Goal: Information Seeking & Learning: Compare options

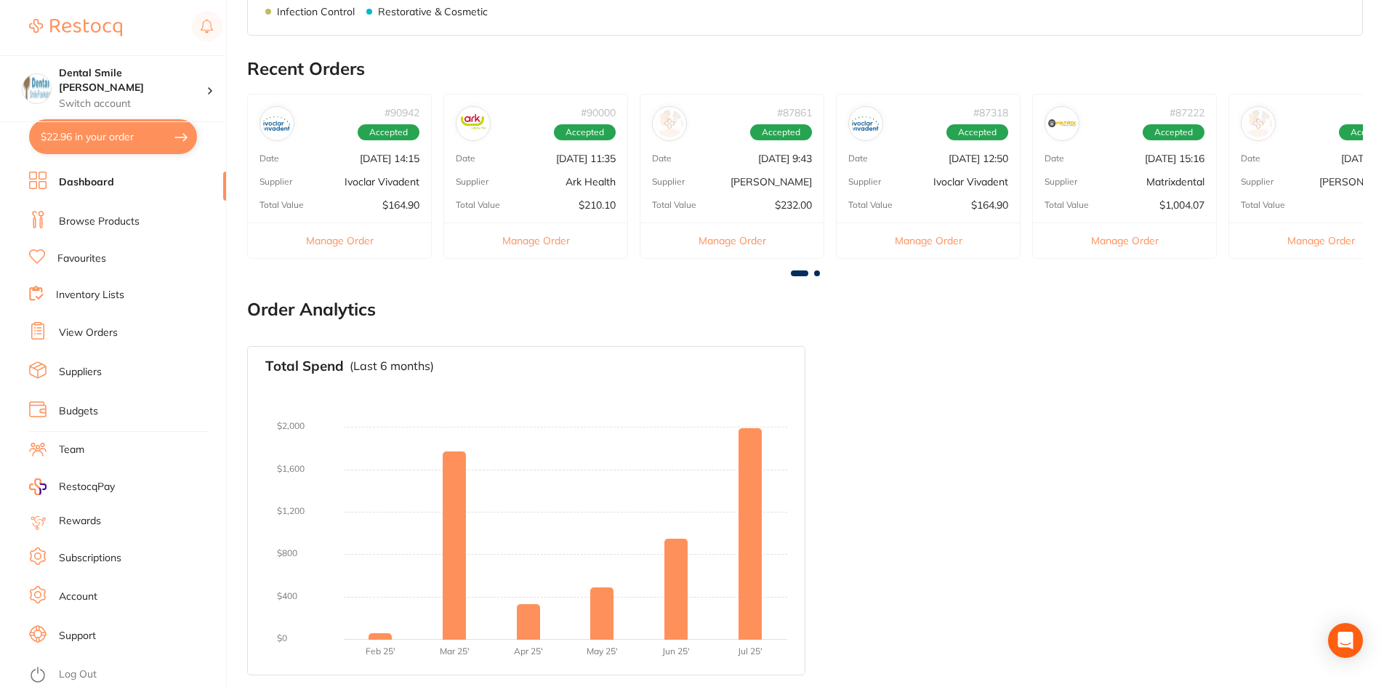
click at [71, 211] on li "Browse Products" at bounding box center [127, 222] width 197 height 22
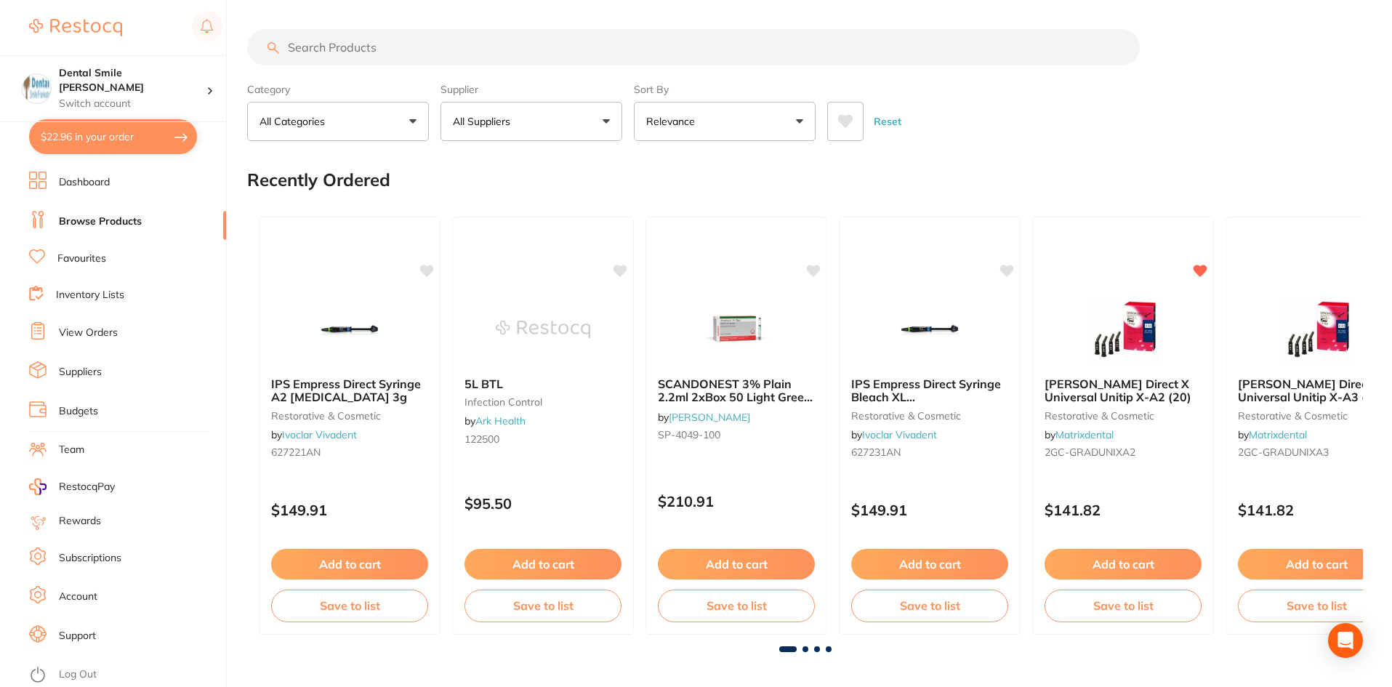
click at [342, 49] on input "search" at bounding box center [693, 47] width 893 height 36
type input "halyard isowipe"
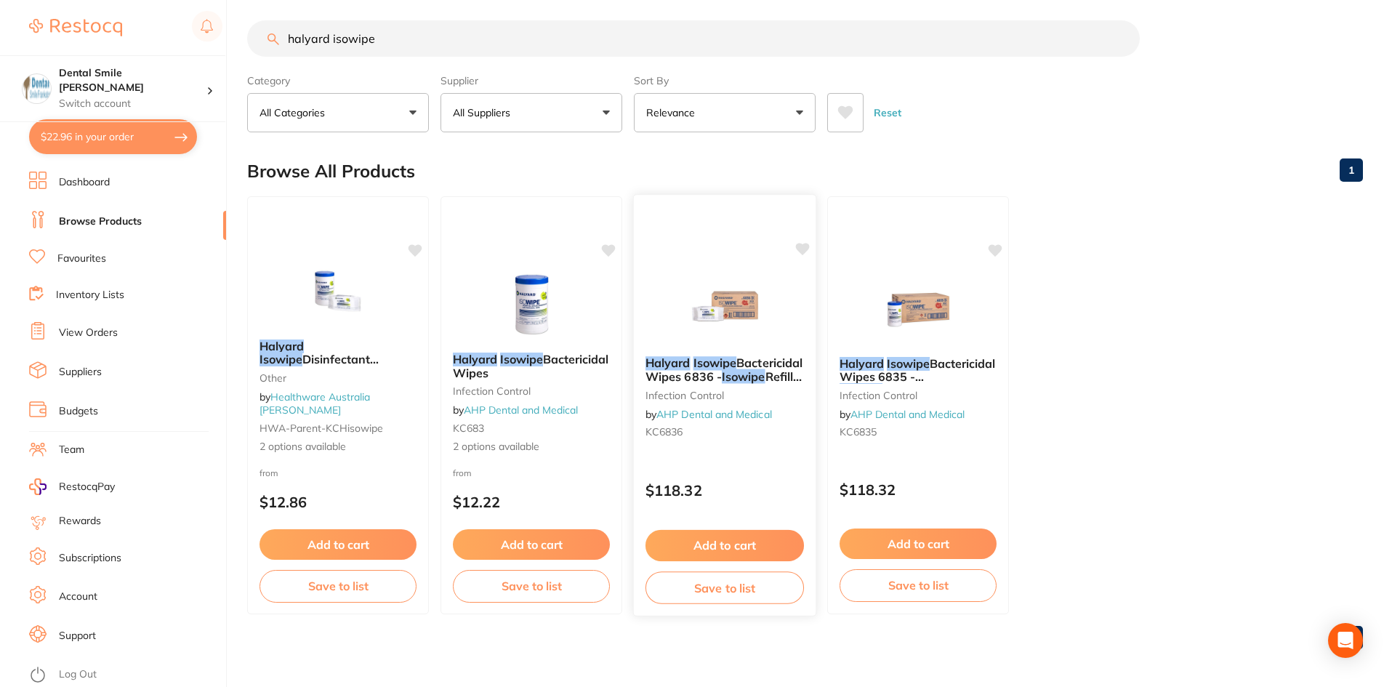
scroll to position [12, 0]
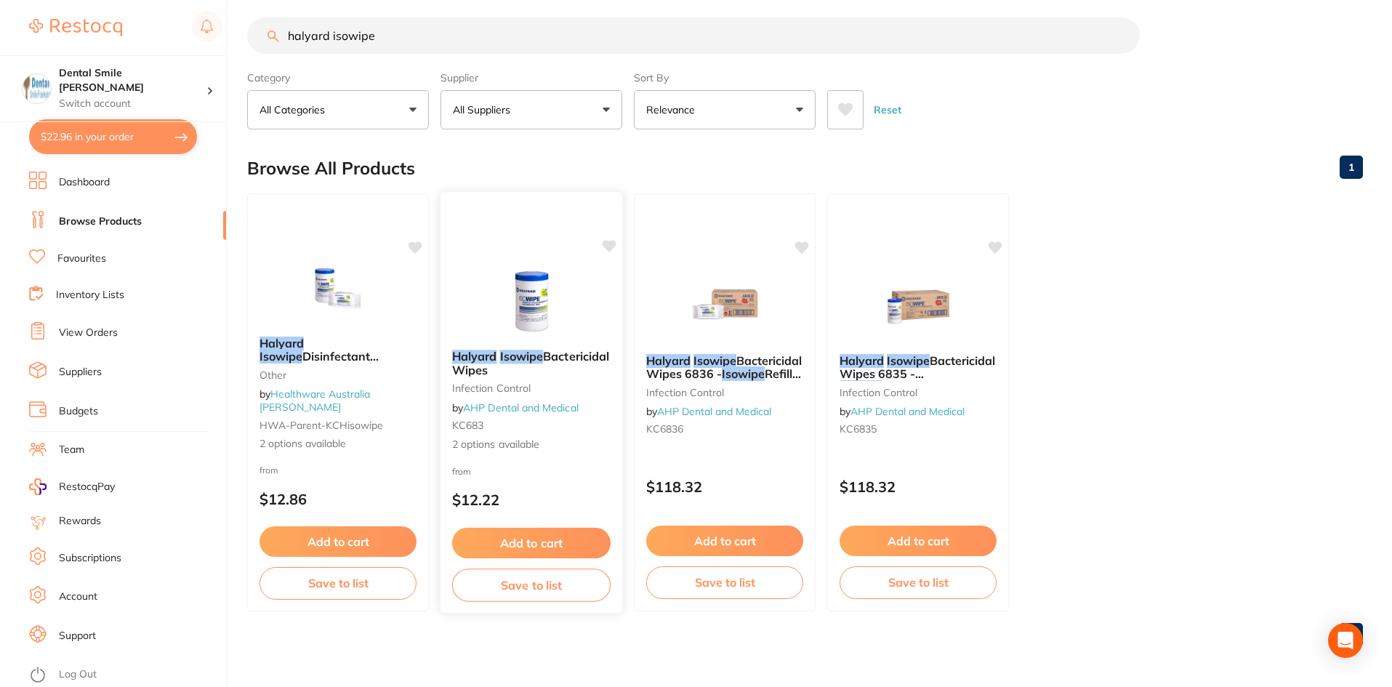
click at [505, 289] on img at bounding box center [530, 301] width 95 height 73
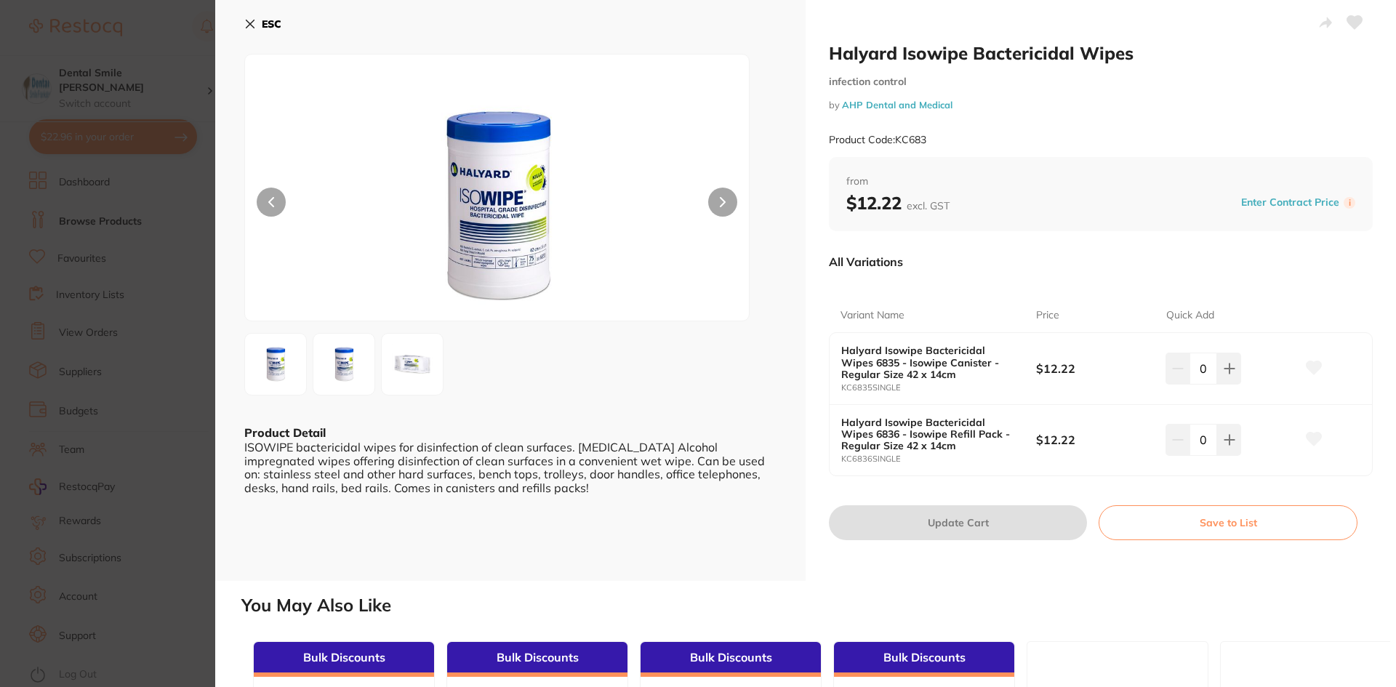
drag, startPoint x: 108, startPoint y: 361, endPoint x: 267, endPoint y: 343, distance: 160.2
click at [113, 361] on section "Halyard Isowipe Bactericidal Wipes infection control by AHP Dental and Medical …" at bounding box center [698, 343] width 1396 height 687
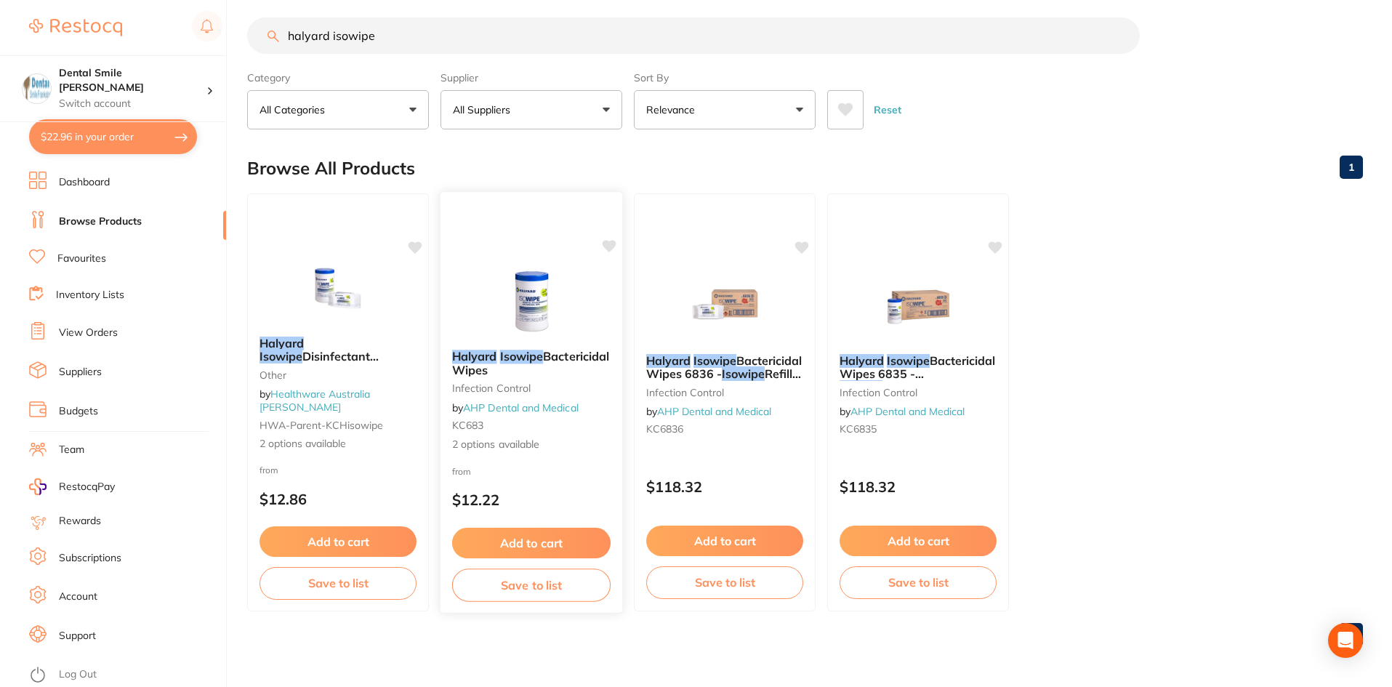
click at [518, 294] on img at bounding box center [530, 301] width 95 height 73
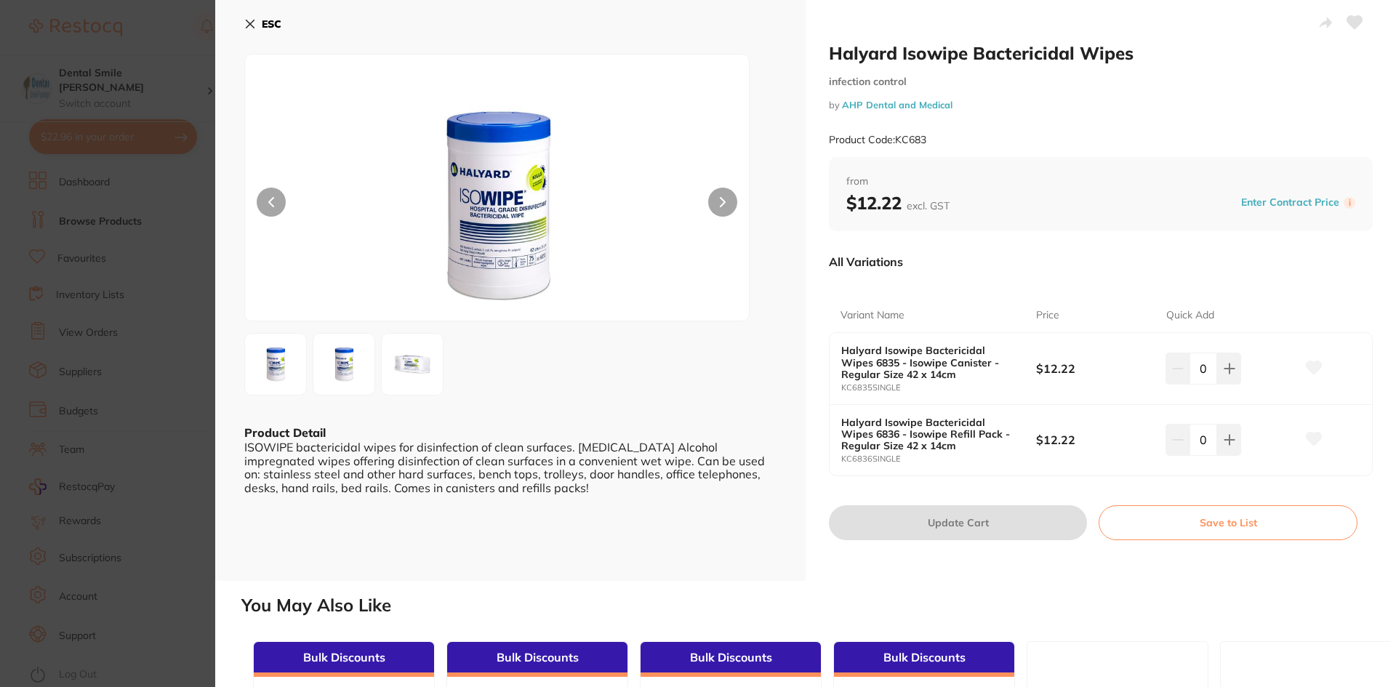
click at [121, 162] on section "Halyard Isowipe Bactericidal Wipes infection control by AHP Dental and Medical …" at bounding box center [698, 343] width 1396 height 687
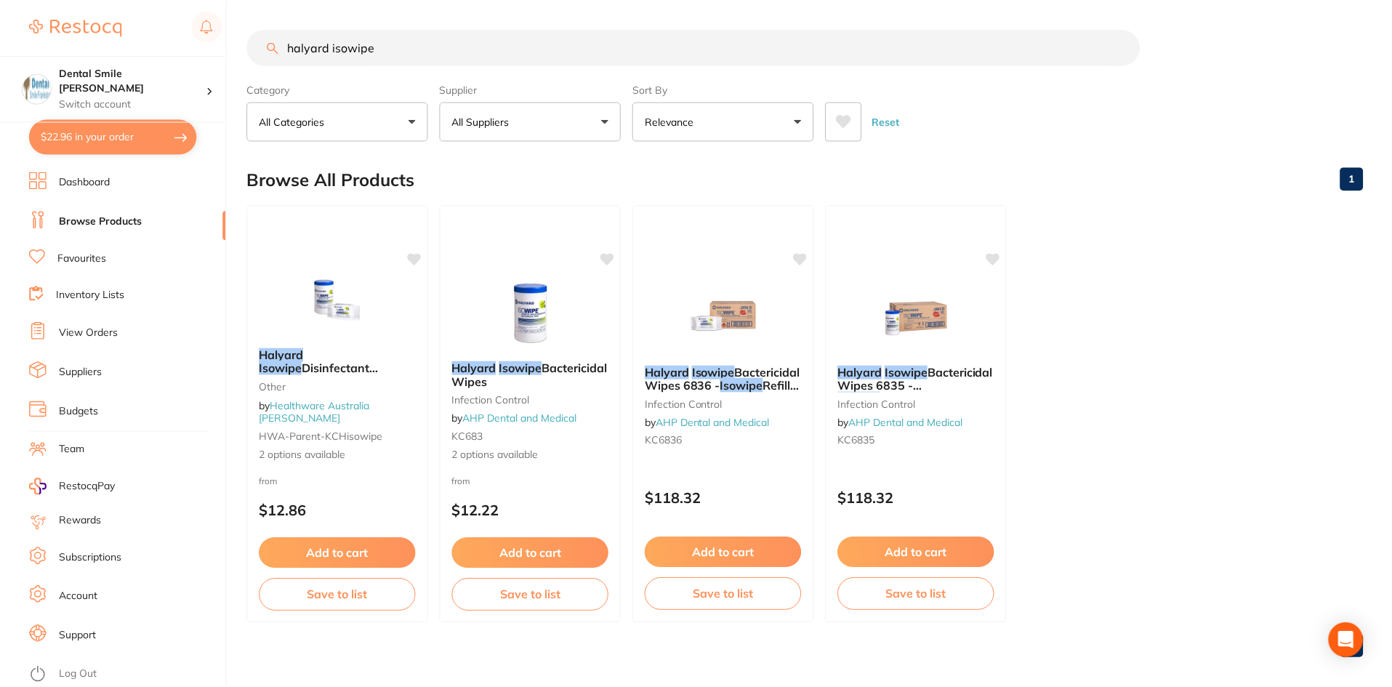
scroll to position [12, 0]
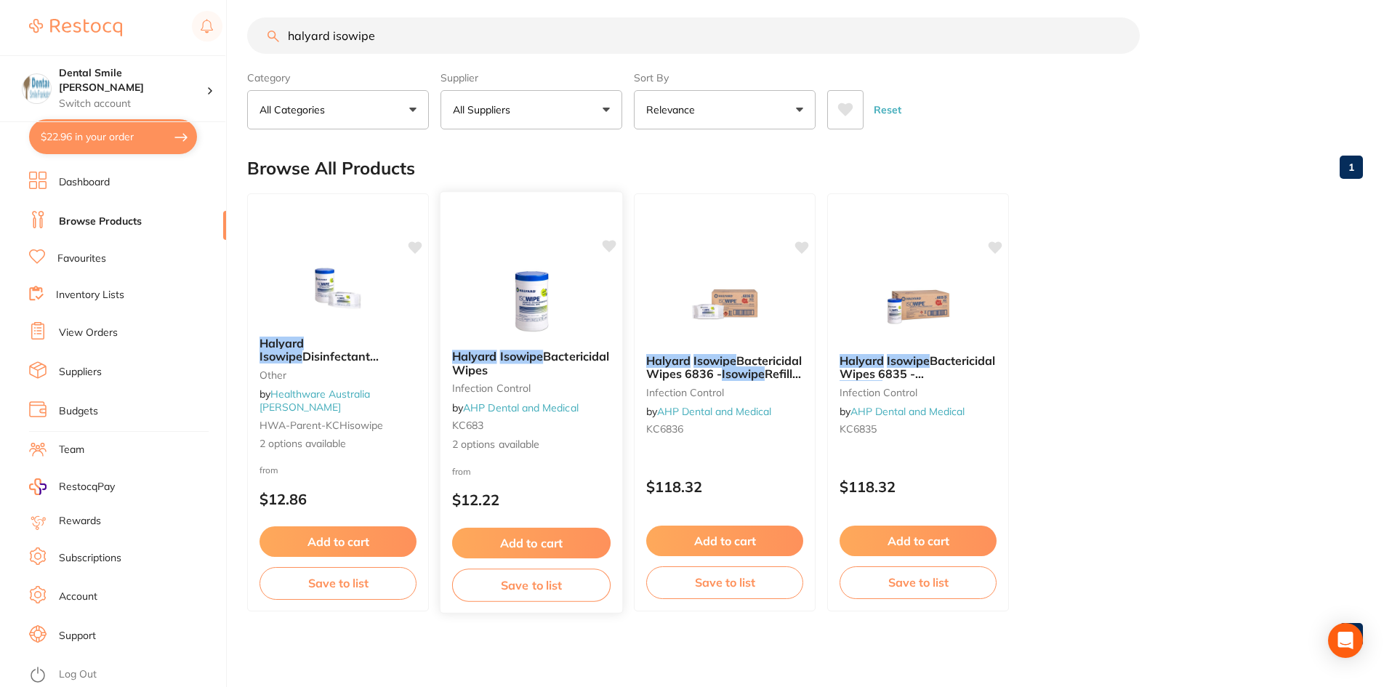
click at [539, 323] on img at bounding box center [530, 301] width 95 height 73
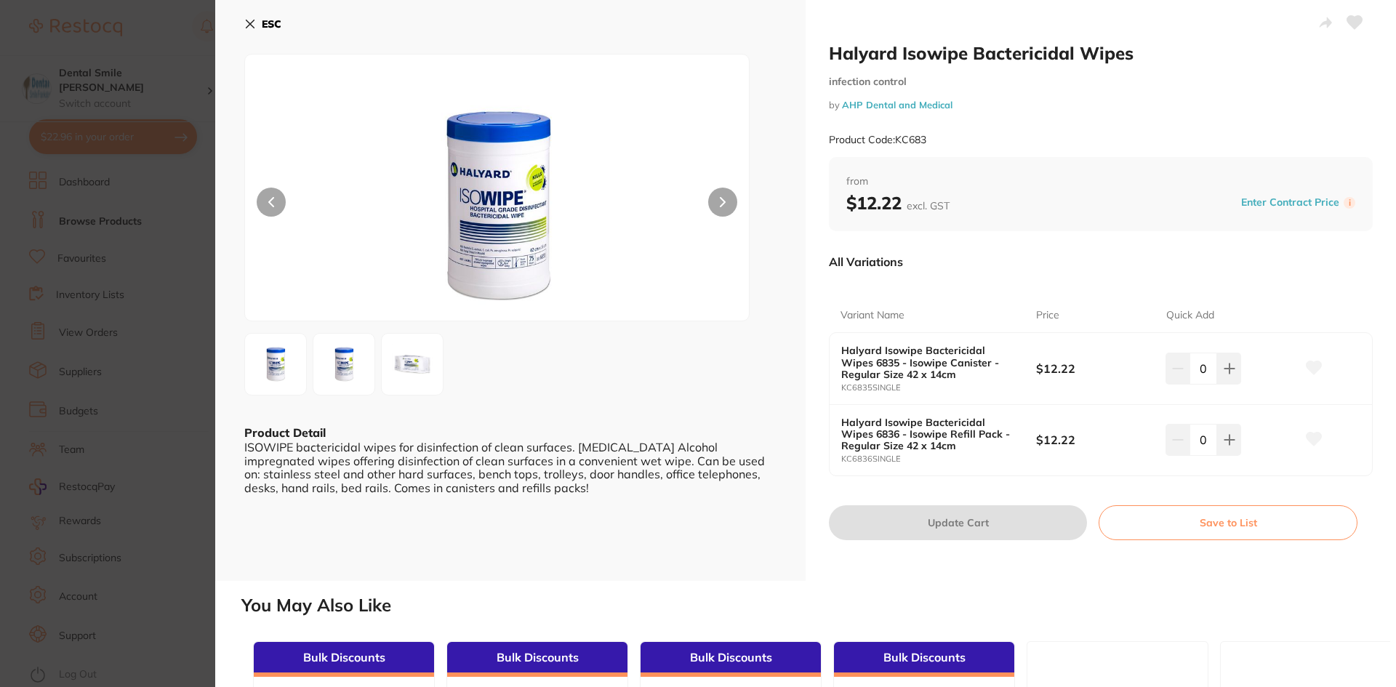
click at [83, 361] on section "Halyard Isowipe Bactericidal Wipes infection control by AHP Dental and Medical …" at bounding box center [698, 343] width 1396 height 687
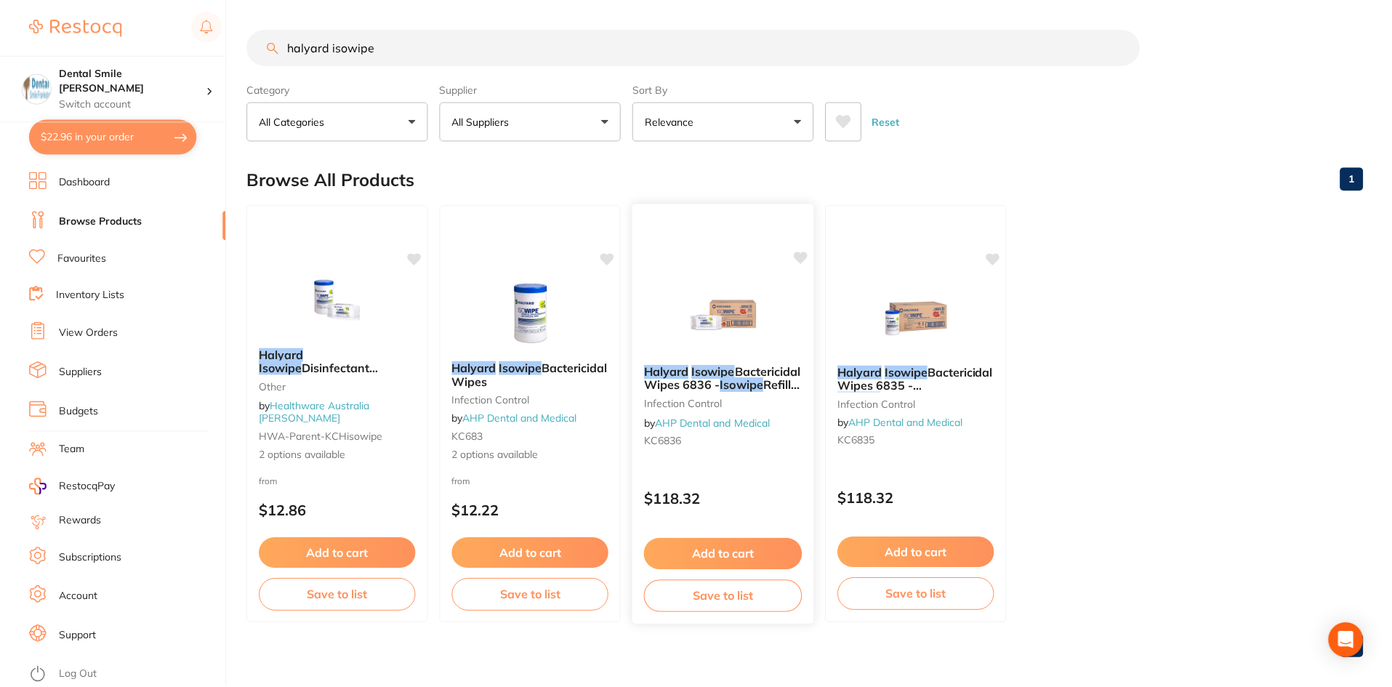
scroll to position [12, 0]
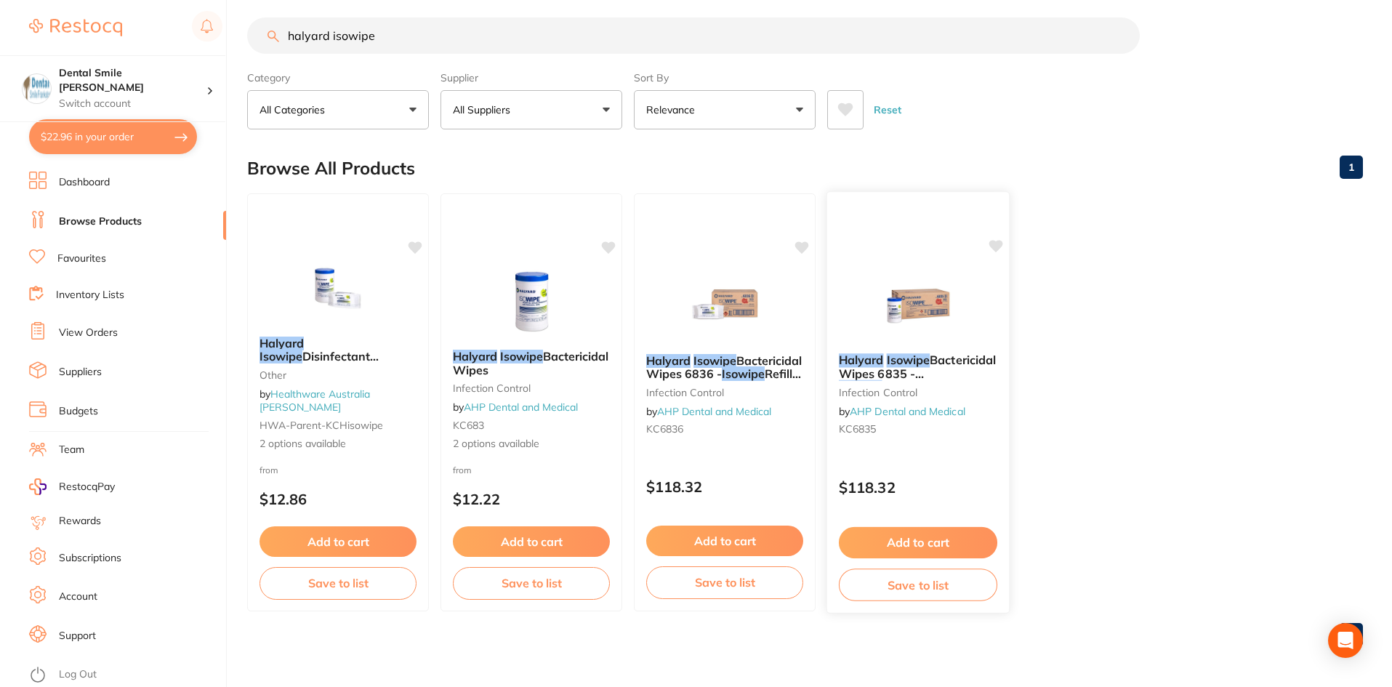
click at [907, 311] on img at bounding box center [917, 304] width 95 height 73
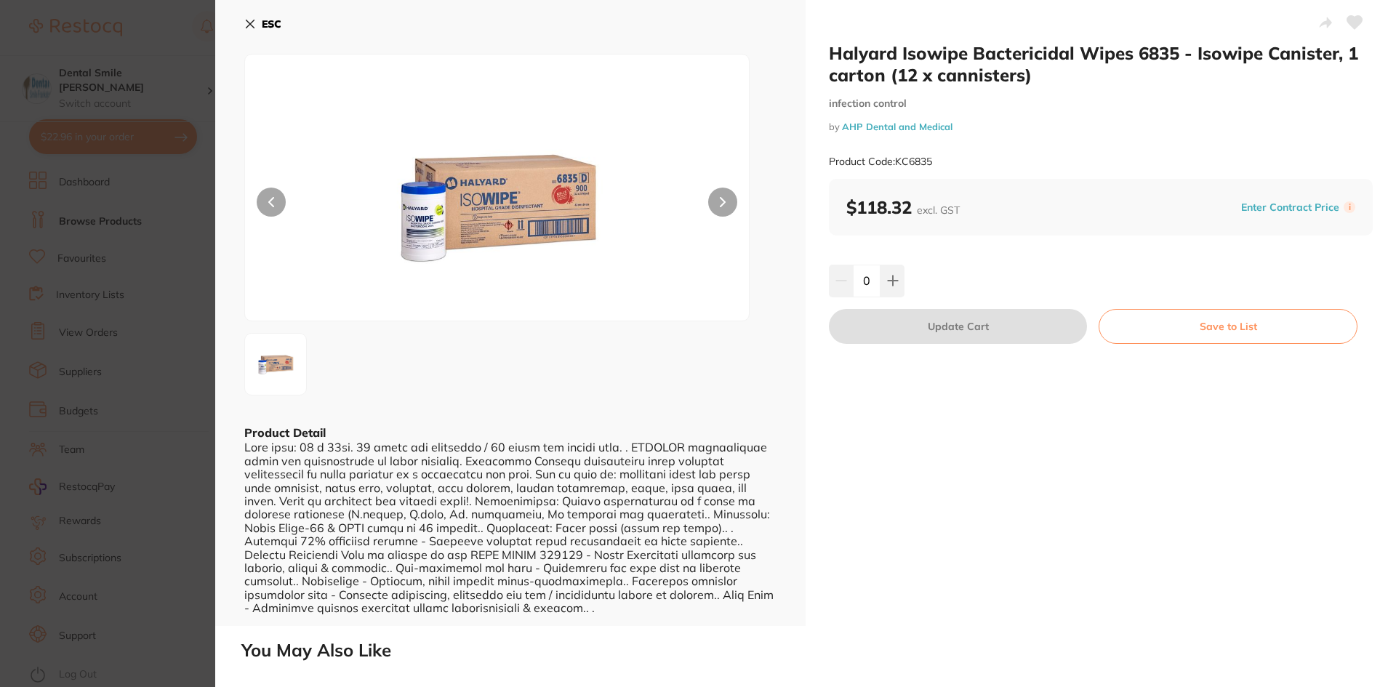
click at [126, 409] on section "Halyard Isowipe Bactericidal Wipes 6835 - Isowipe Canister, 1 carton (12 x cann…" at bounding box center [698, 343] width 1396 height 687
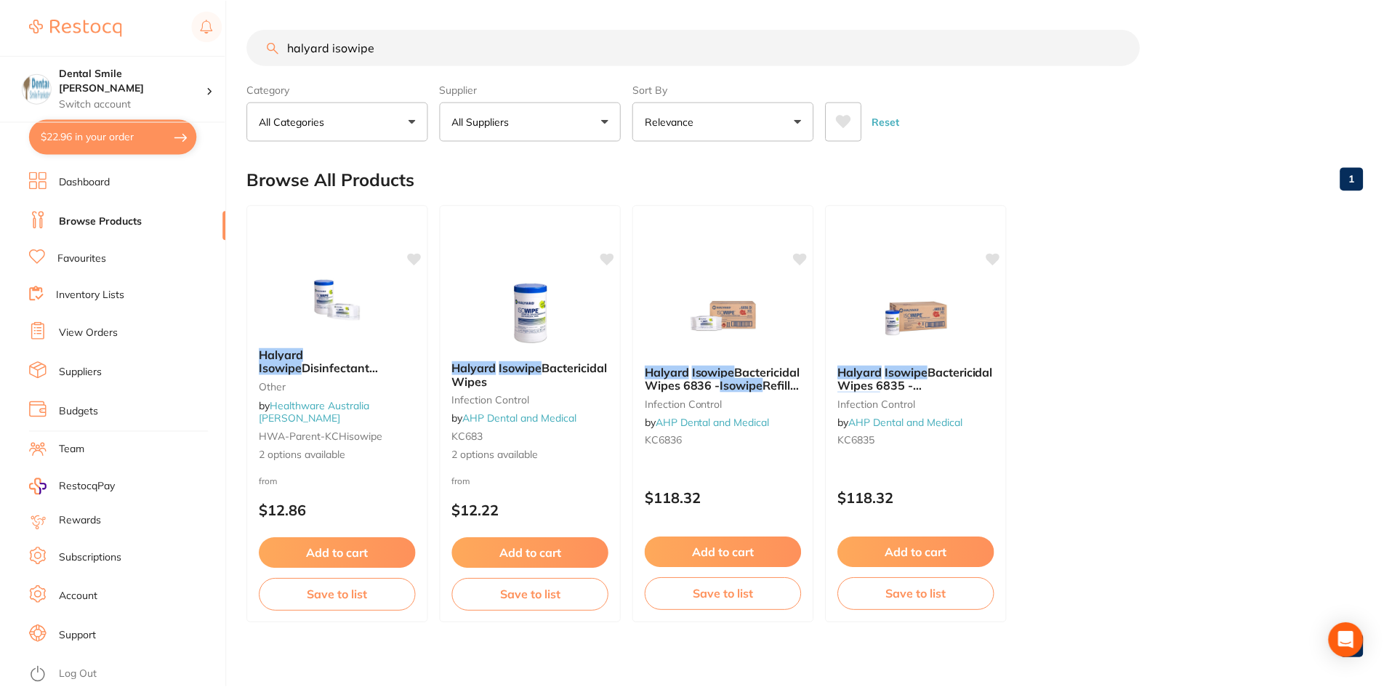
scroll to position [12, 0]
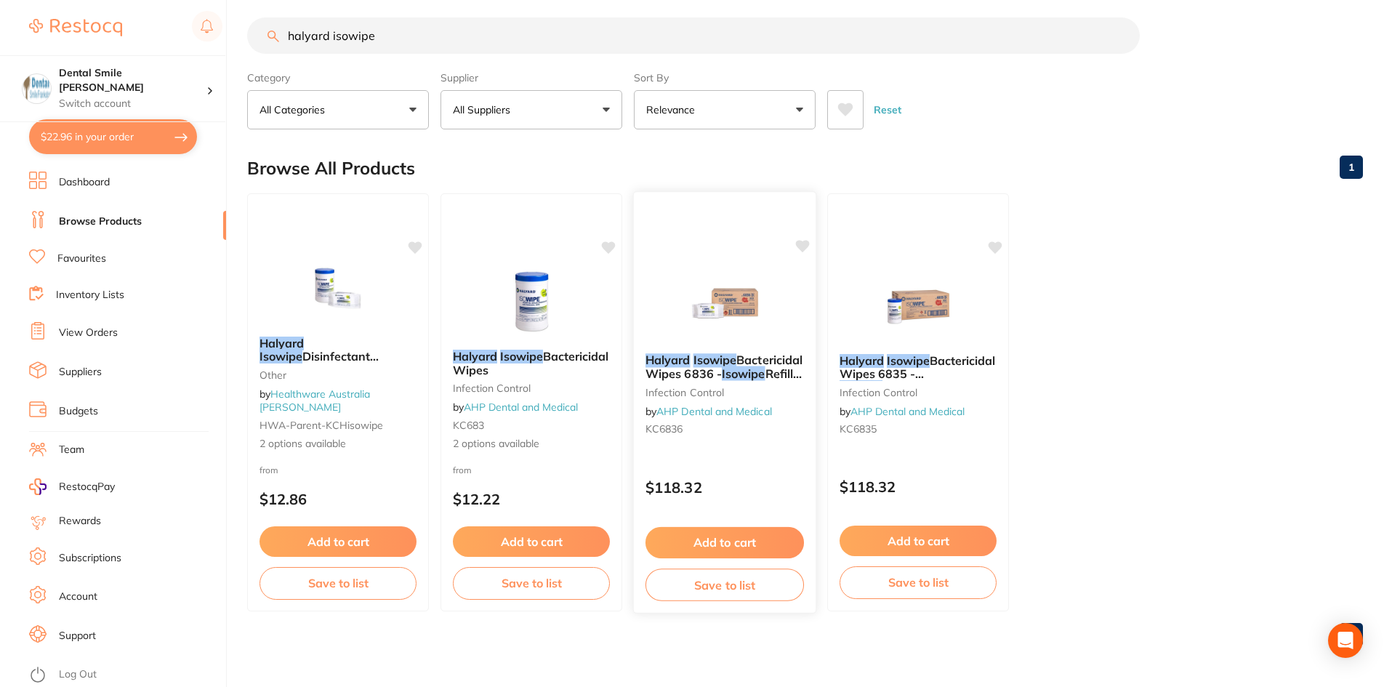
click at [718, 314] on img at bounding box center [724, 304] width 95 height 73
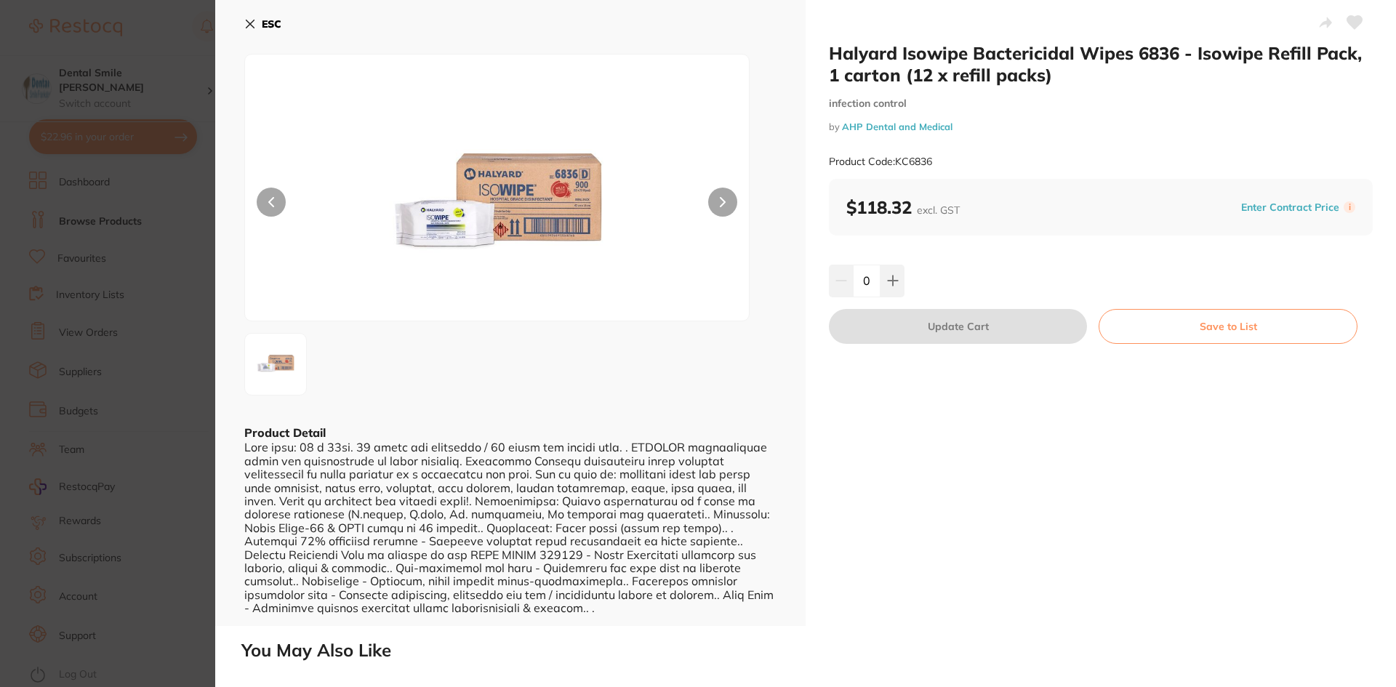
click at [181, 341] on section "Halyard Isowipe Bactericidal Wipes 6836 - Isowipe Refill Pack, 1 carton (12 x r…" at bounding box center [698, 343] width 1396 height 687
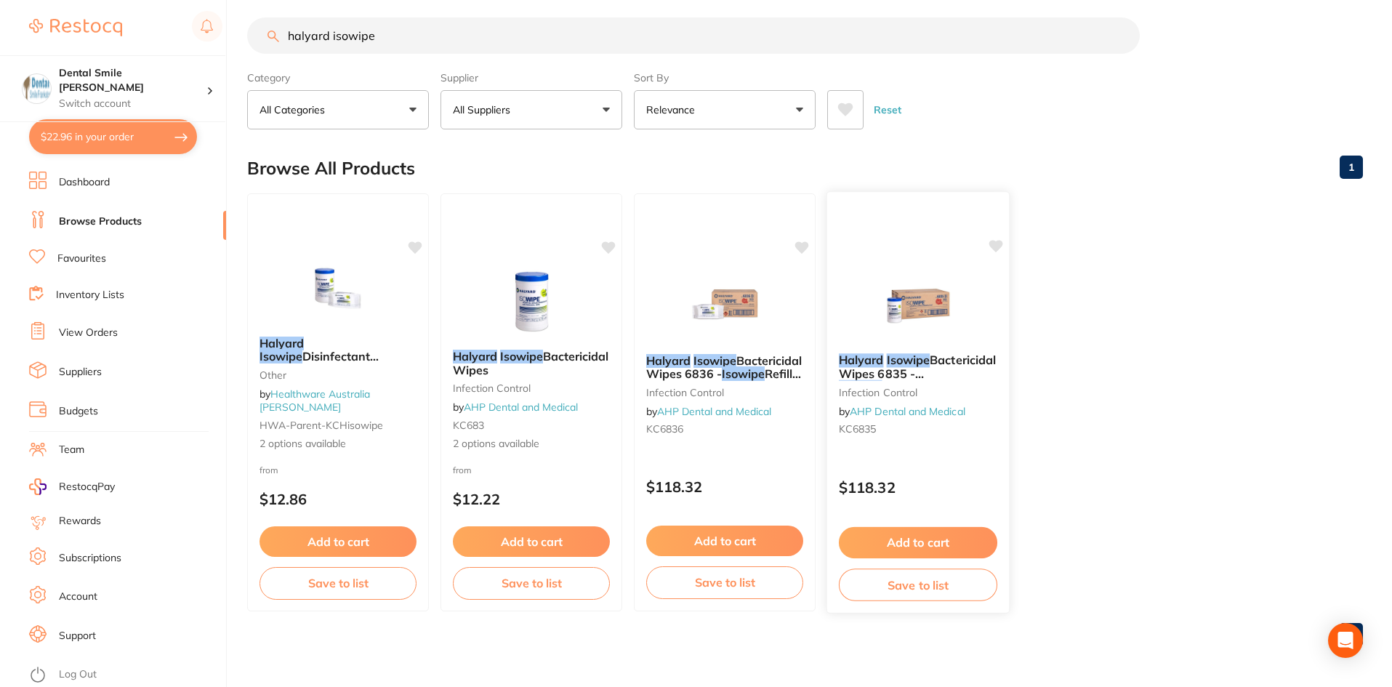
click at [923, 322] on img at bounding box center [917, 304] width 95 height 73
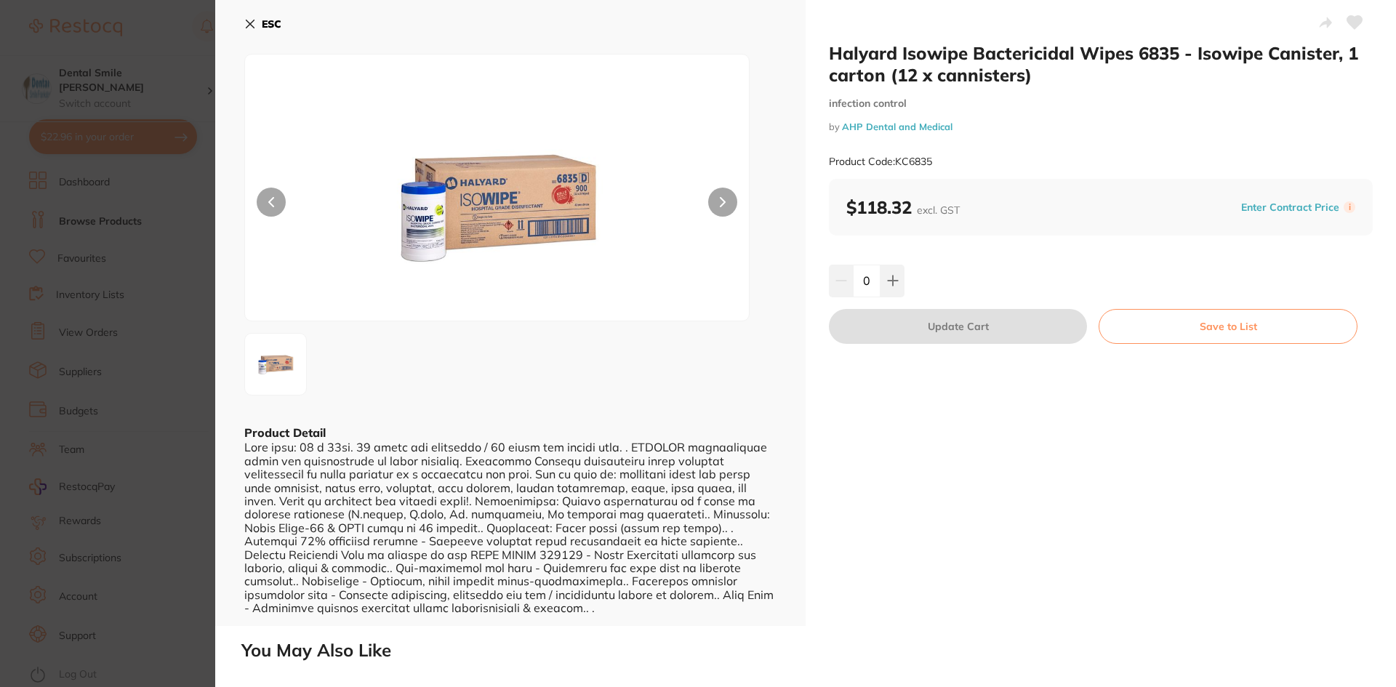
click at [43, 307] on section "Halyard Isowipe Bactericidal Wipes 6835 - Isowipe Canister, 1 carton (12 x cann…" at bounding box center [698, 343] width 1396 height 687
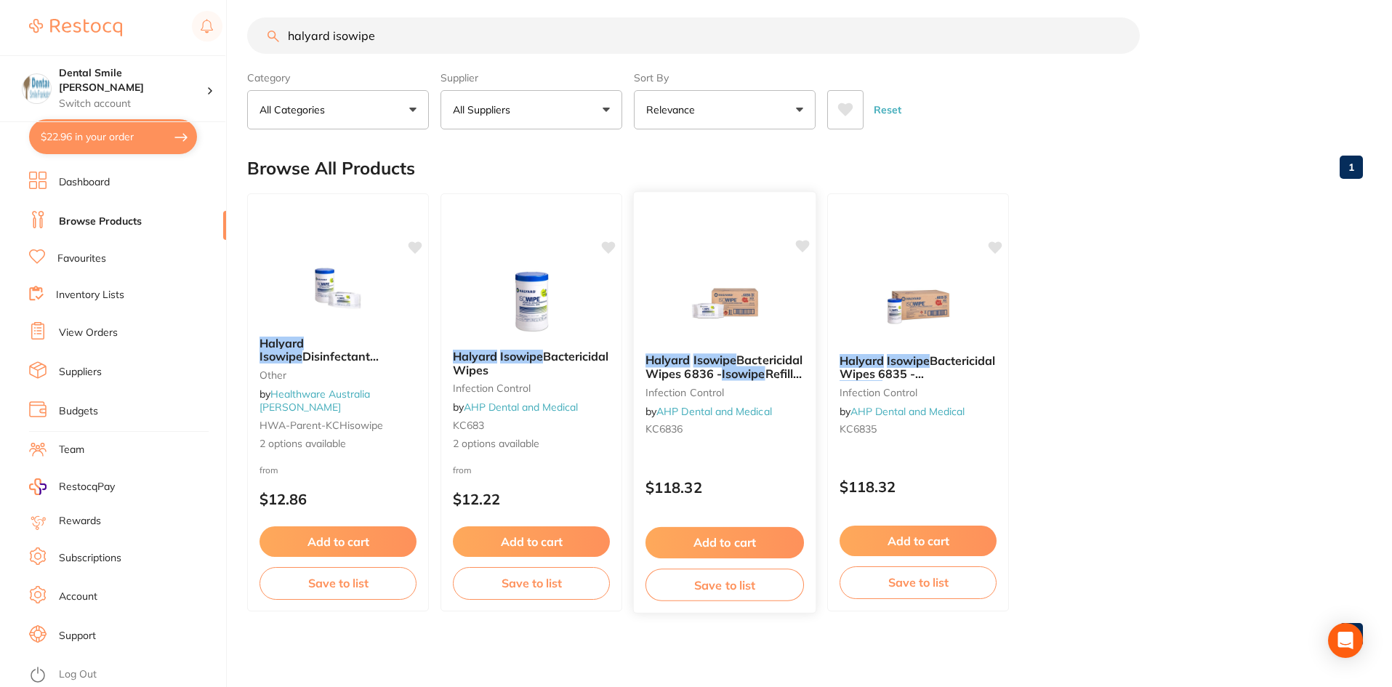
click at [704, 303] on img at bounding box center [724, 304] width 95 height 73
